Goal: Find specific page/section: Find specific page/section

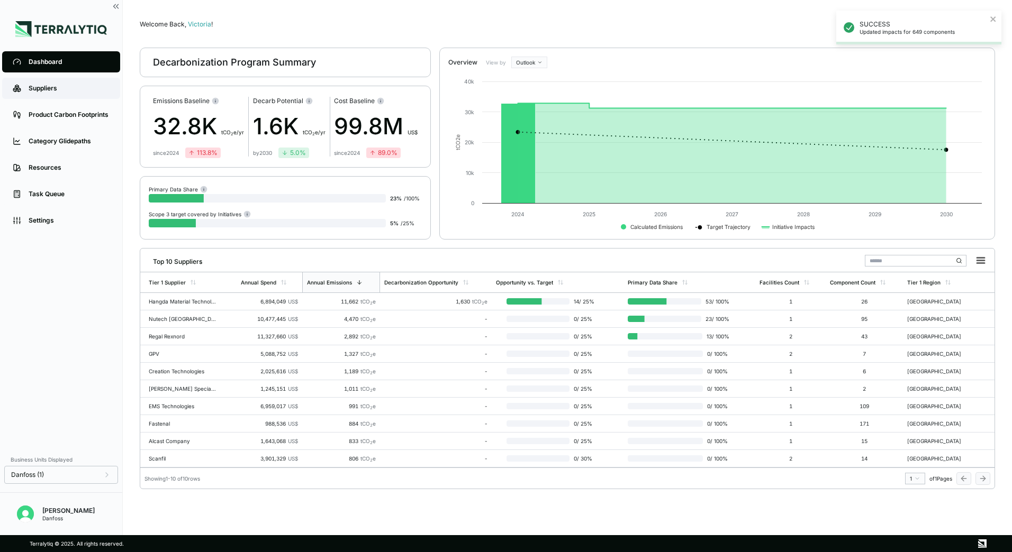
click at [51, 89] on div "Suppliers" at bounding box center [69, 88] width 81 height 8
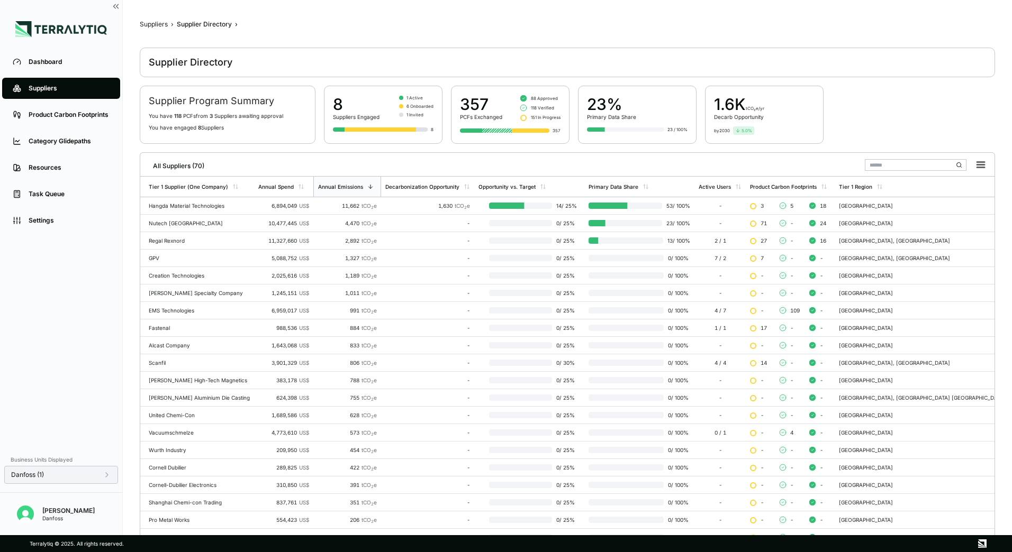
click at [102, 477] on div "Danfoss (1)" at bounding box center [61, 475] width 100 height 8
click at [215, 487] on button "Apply" at bounding box center [216, 487] width 24 height 12
click at [294, 188] on div "Annual Spend" at bounding box center [275, 187] width 35 height 6
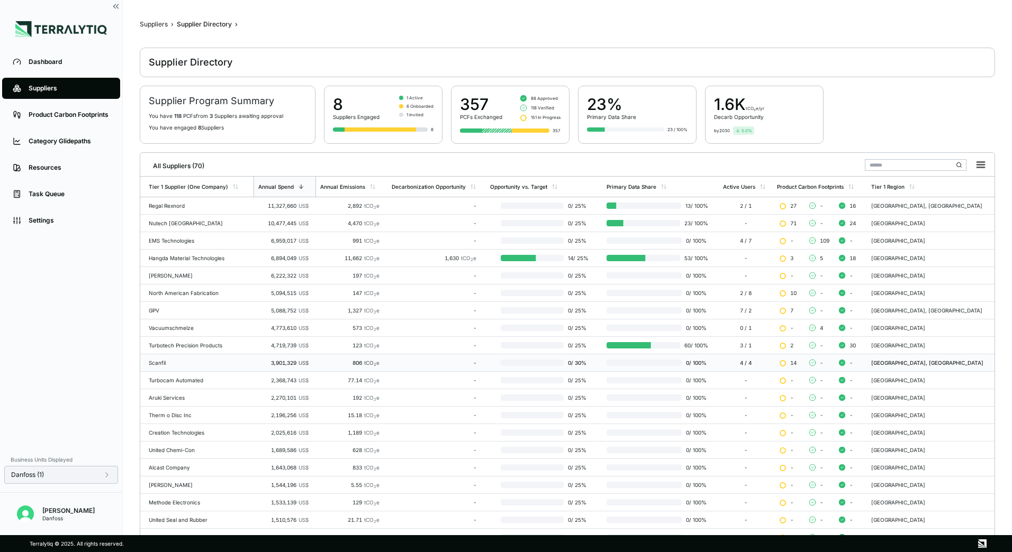
click at [166, 364] on div "Scanfil" at bounding box center [199, 363] width 101 height 6
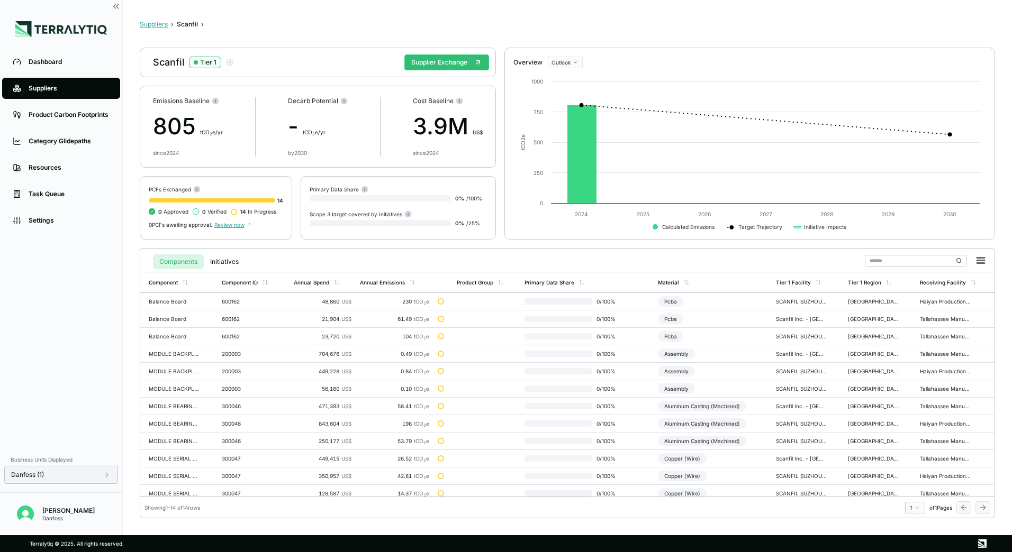
click at [161, 23] on button "Suppliers" at bounding box center [154, 24] width 28 height 8
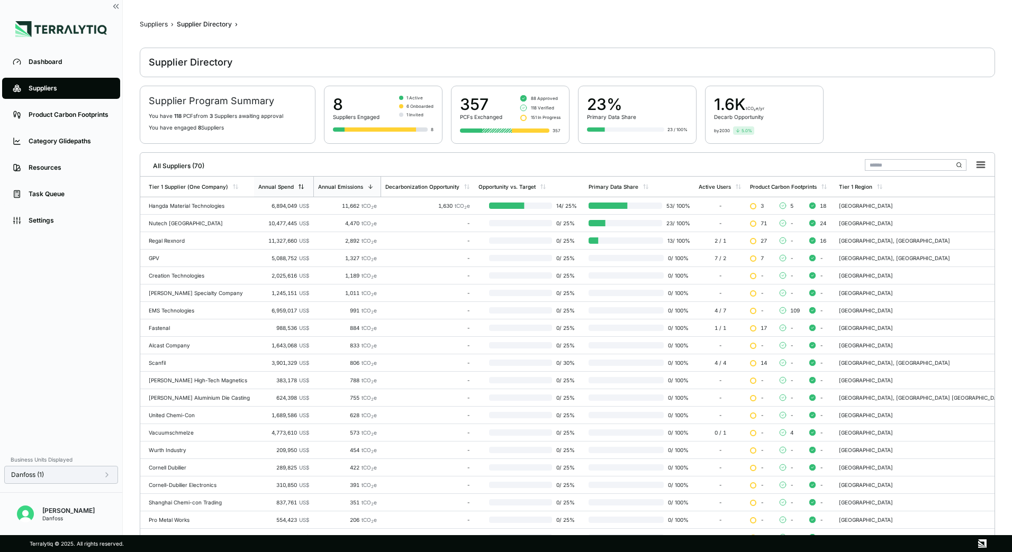
click at [294, 186] on div "Annual Spend" at bounding box center [275, 187] width 35 height 6
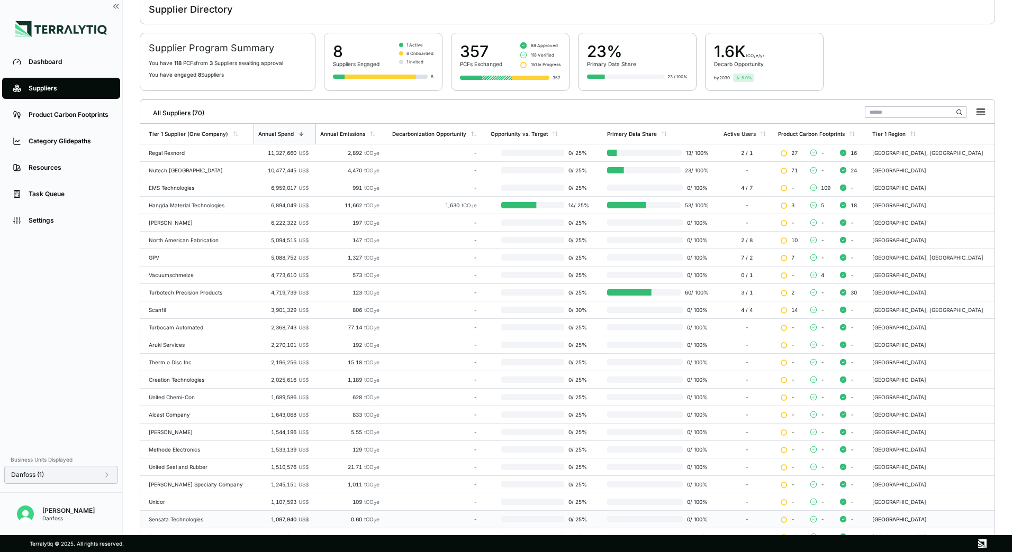
scroll to position [103, 0]
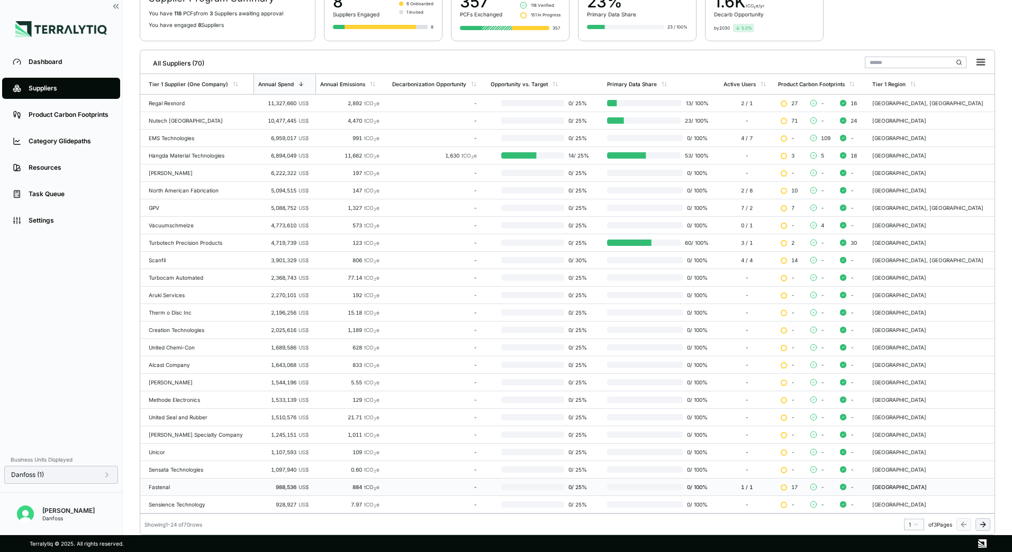
click at [177, 488] on div "Fastenal" at bounding box center [199, 487] width 101 height 6
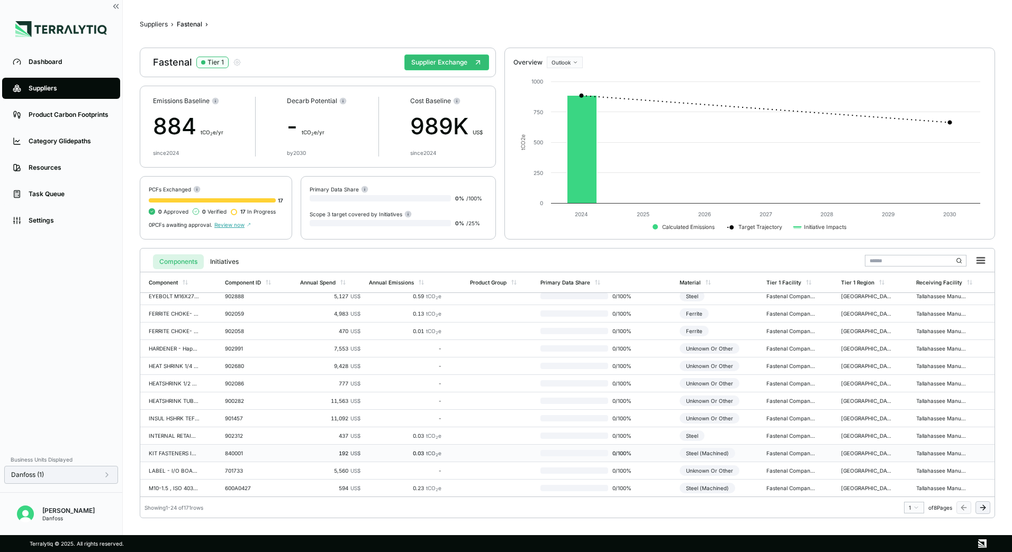
scroll to position [215, 0]
